Goal: Find specific page/section: Find specific page/section

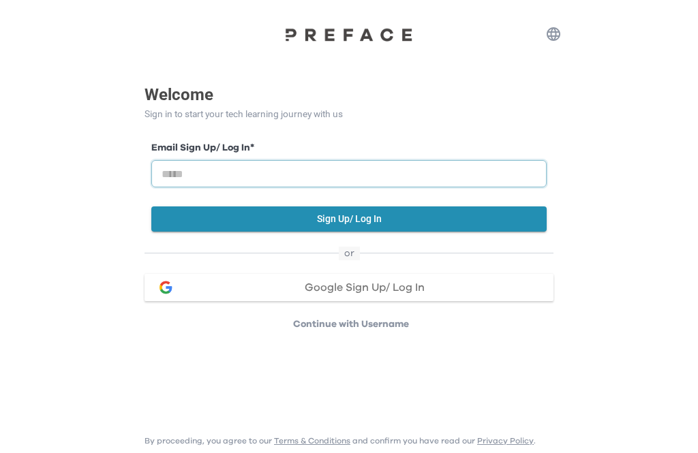
click at [176, 177] on input "email" at bounding box center [348, 173] width 395 height 27
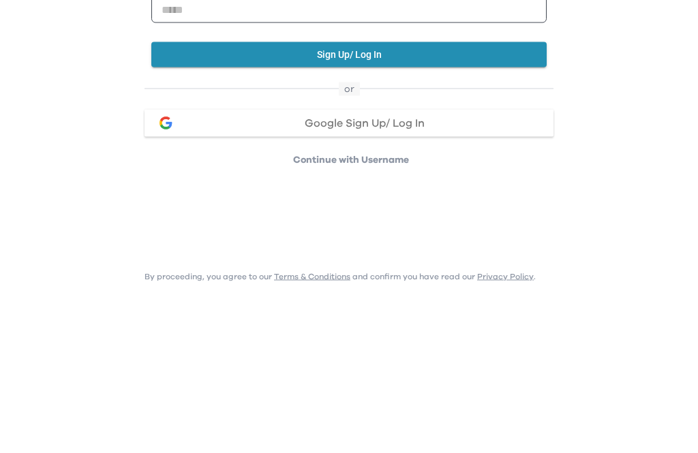
click at [178, 274] on button "Google Sign Up/ Log In" at bounding box center [348, 287] width 409 height 27
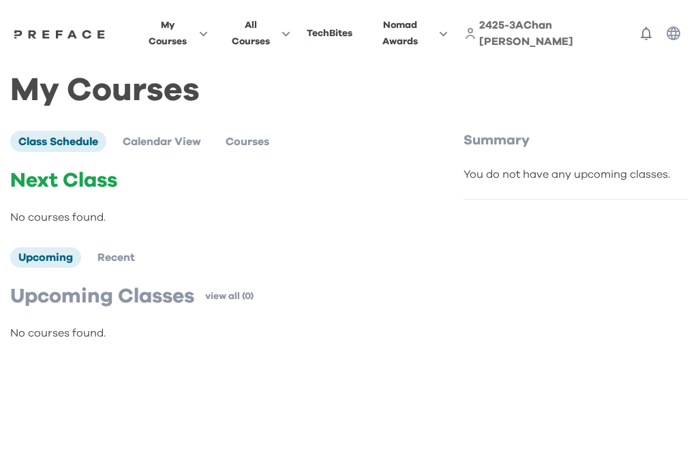
click at [30, 149] on li "Class Schedule" at bounding box center [58, 141] width 96 height 20
click at [34, 142] on span "Class Schedule" at bounding box center [58, 141] width 80 height 11
click at [39, 146] on li "Class Schedule" at bounding box center [58, 141] width 96 height 20
click at [32, 217] on p "No courses found." at bounding box center [219, 217] width 418 height 16
click at [24, 148] on li "Class Schedule" at bounding box center [58, 141] width 96 height 20
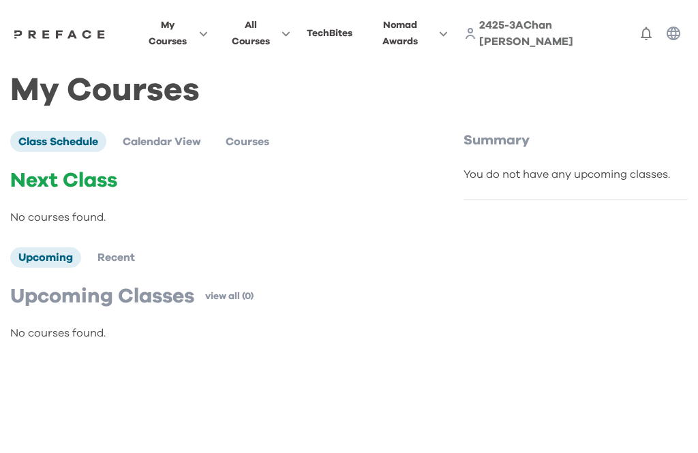
click at [191, 36] on span "My Courses" at bounding box center [168, 33] width 46 height 33
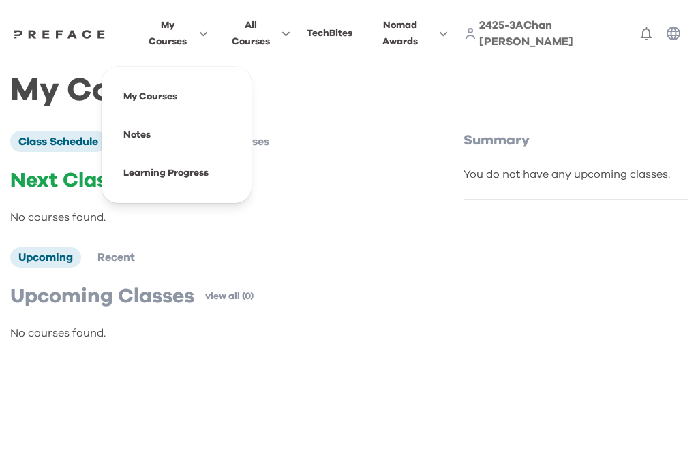
click at [177, 98] on link "My Courses" at bounding box center [150, 97] width 54 height 10
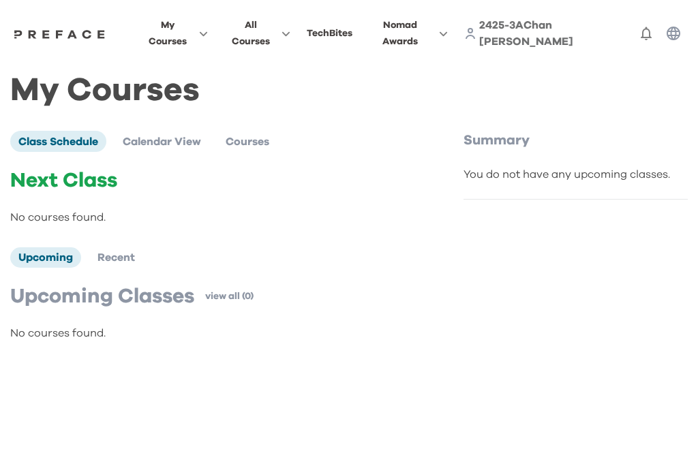
click at [352, 27] on div "TechBites" at bounding box center [330, 33] width 46 height 16
